Goal: Transaction & Acquisition: Purchase product/service

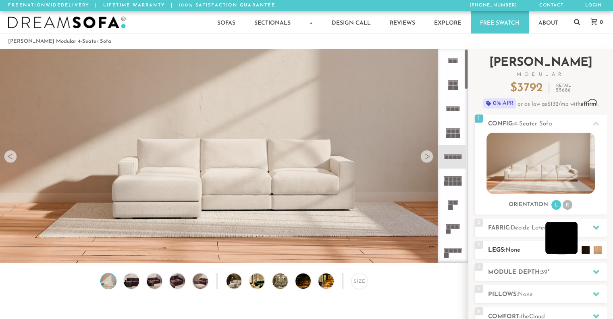
scroll to position [8969, 607]
click at [600, 226] on div at bounding box center [596, 227] width 17 height 17
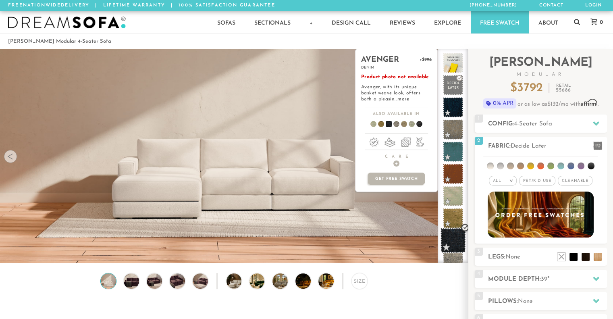
click at [451, 242] on span at bounding box center [453, 240] width 25 height 25
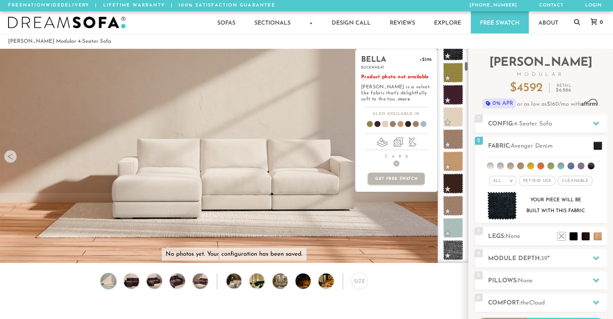
scroll to position [284, 0]
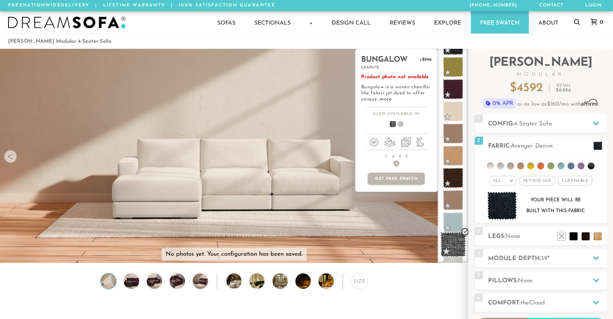
click at [450, 247] on span at bounding box center [453, 244] width 25 height 25
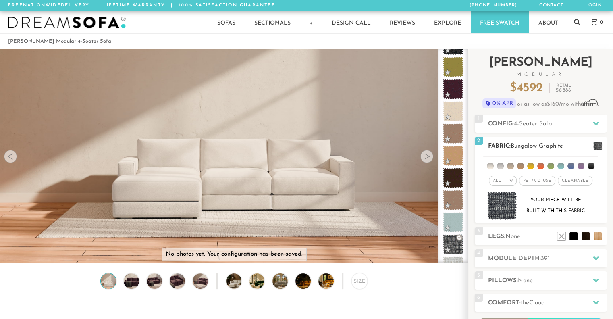
click at [591, 167] on li at bounding box center [591, 165] width 7 height 7
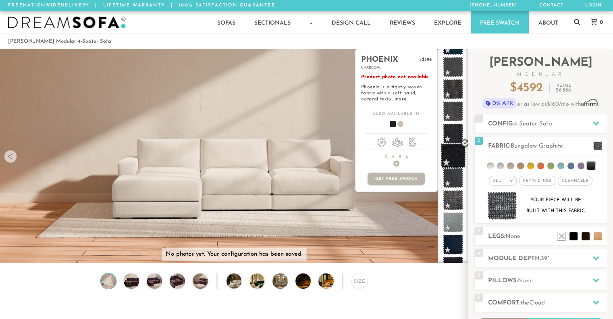
click at [456, 153] on span at bounding box center [453, 155] width 25 height 25
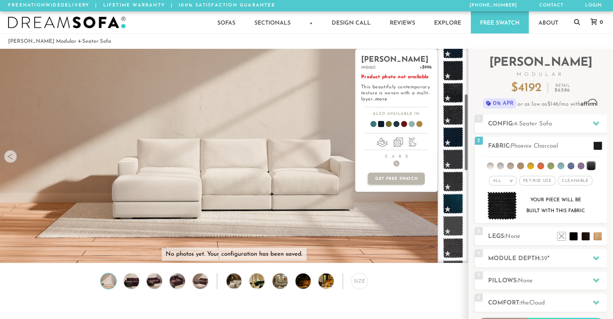
scroll to position [125, 0]
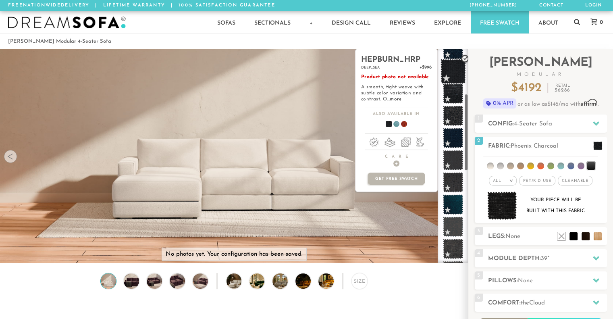
click at [452, 73] on span at bounding box center [453, 71] width 25 height 25
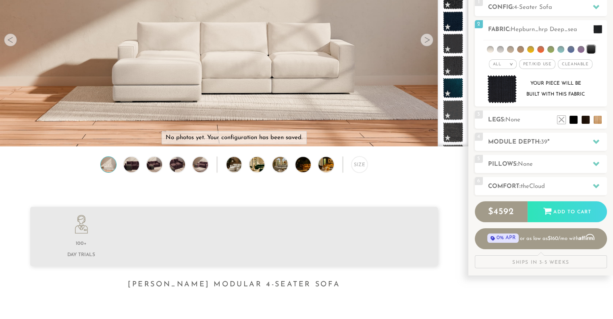
scroll to position [122, 0]
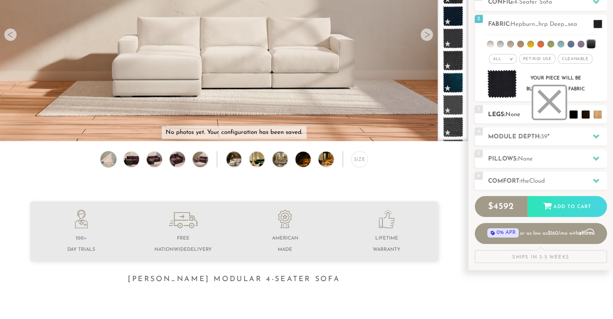
click at [560, 115] on li at bounding box center [549, 102] width 32 height 32
click at [519, 160] on h2 "Pillows: None" at bounding box center [547, 158] width 119 height 9
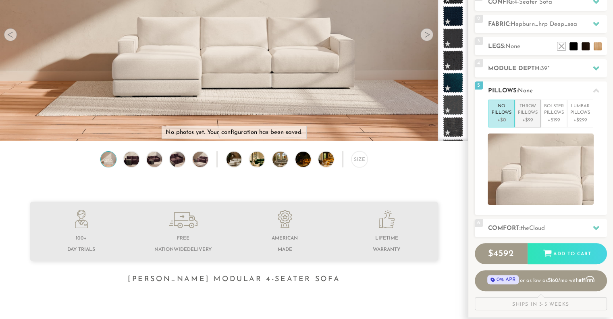
click at [532, 121] on p "+$99" at bounding box center [528, 120] width 20 height 7
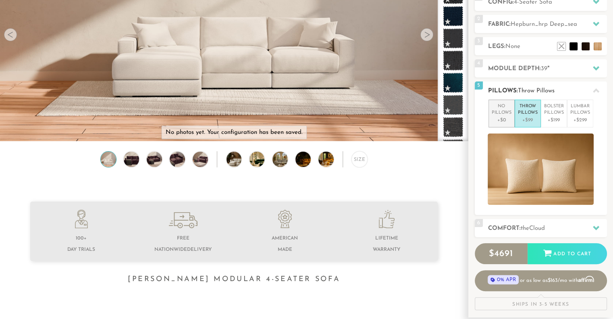
click at [503, 113] on p "No Pillows" at bounding box center [502, 109] width 20 height 13
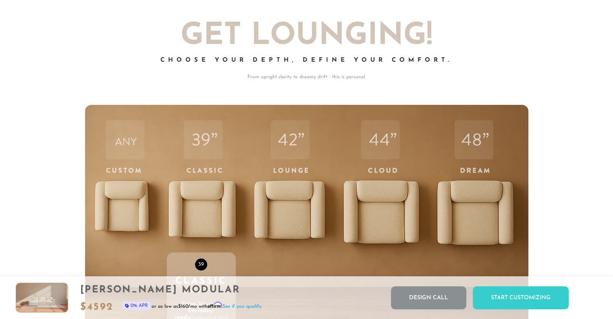
scroll to position [2645, 0]
